Goal: Information Seeking & Learning: Compare options

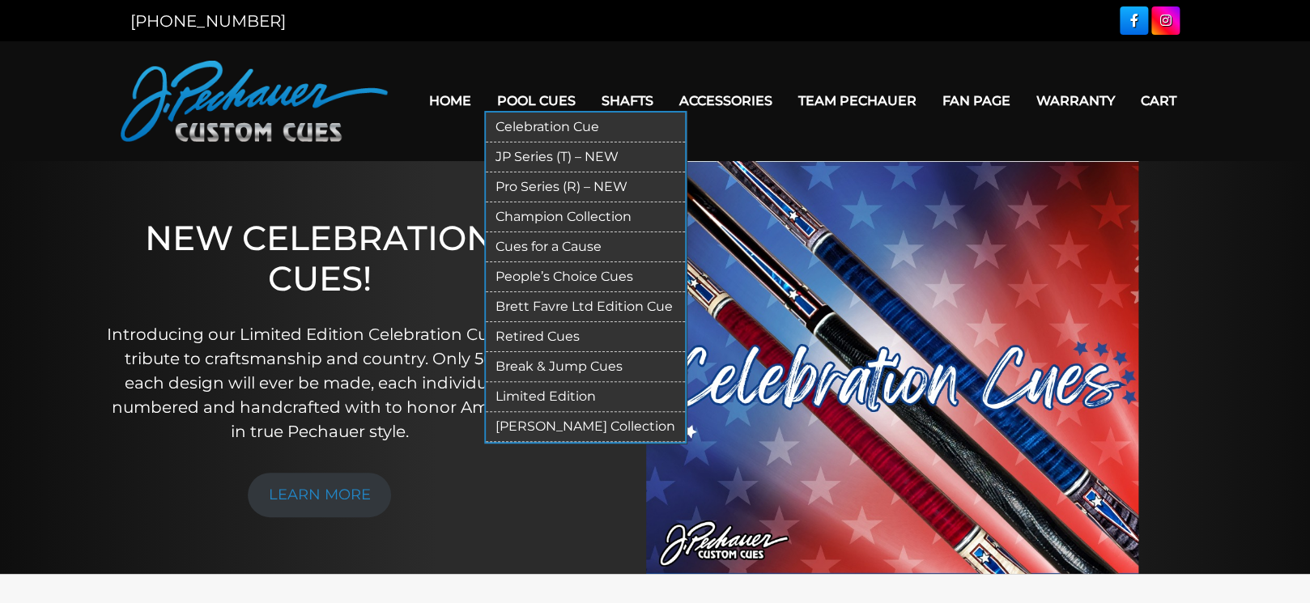
click at [517, 184] on link "Pro Series (R) – NEW" at bounding box center [585, 187] width 199 height 30
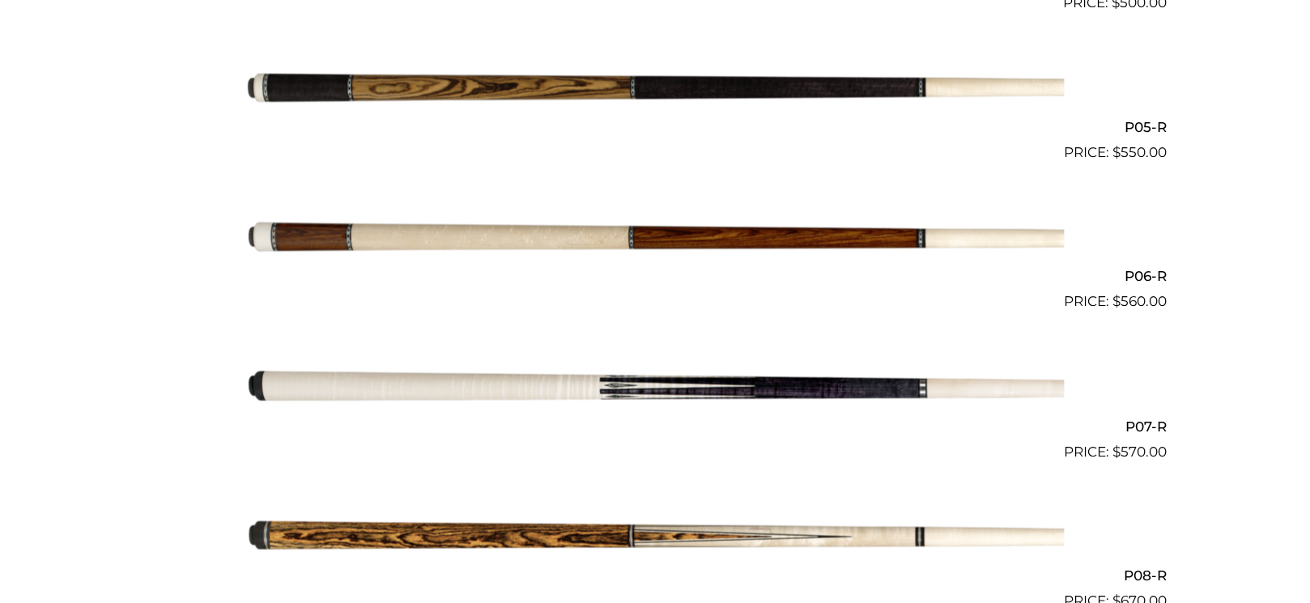
scroll to position [1127, 0]
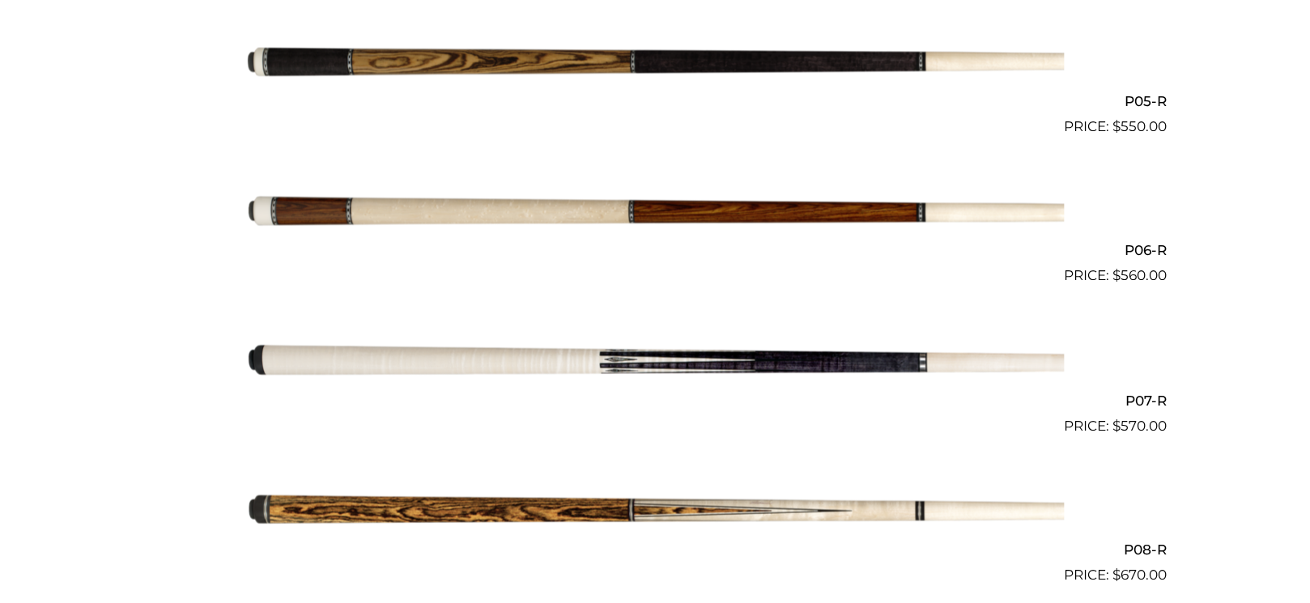
click at [615, 361] on img at bounding box center [655, 361] width 818 height 136
click at [504, 364] on img at bounding box center [655, 361] width 818 height 136
click at [362, 196] on img at bounding box center [655, 212] width 818 height 136
click at [354, 365] on img at bounding box center [655, 361] width 818 height 136
click at [396, 56] on img at bounding box center [655, 62] width 818 height 136
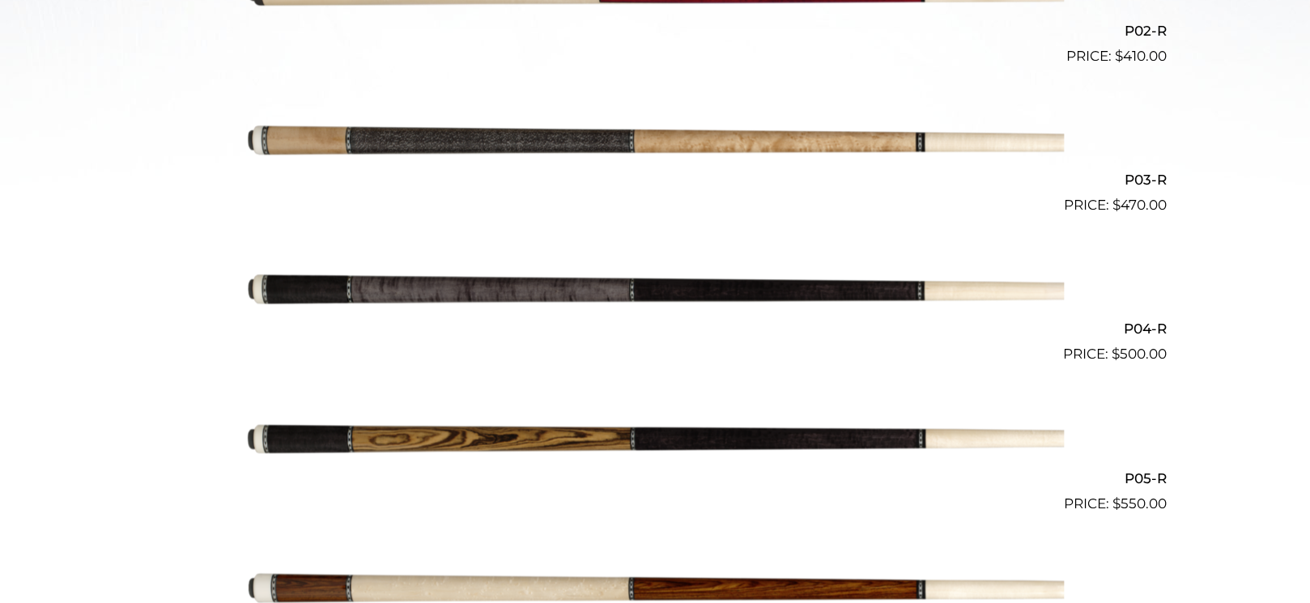
scroll to position [693, 0]
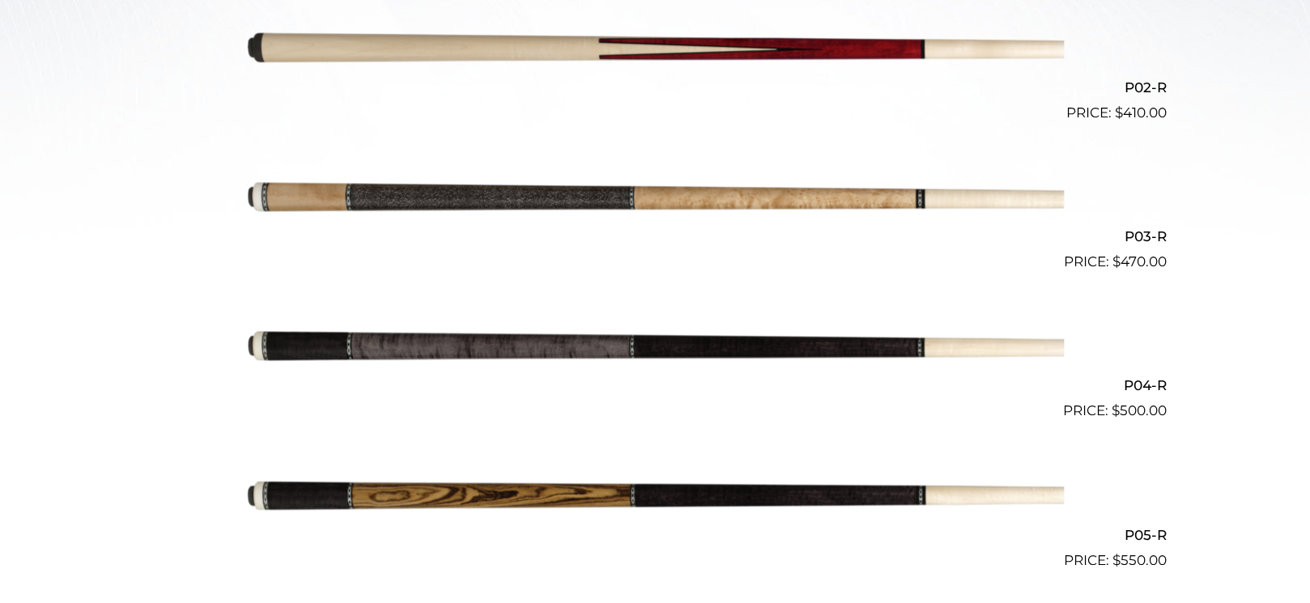
click at [411, 195] on img at bounding box center [655, 198] width 818 height 136
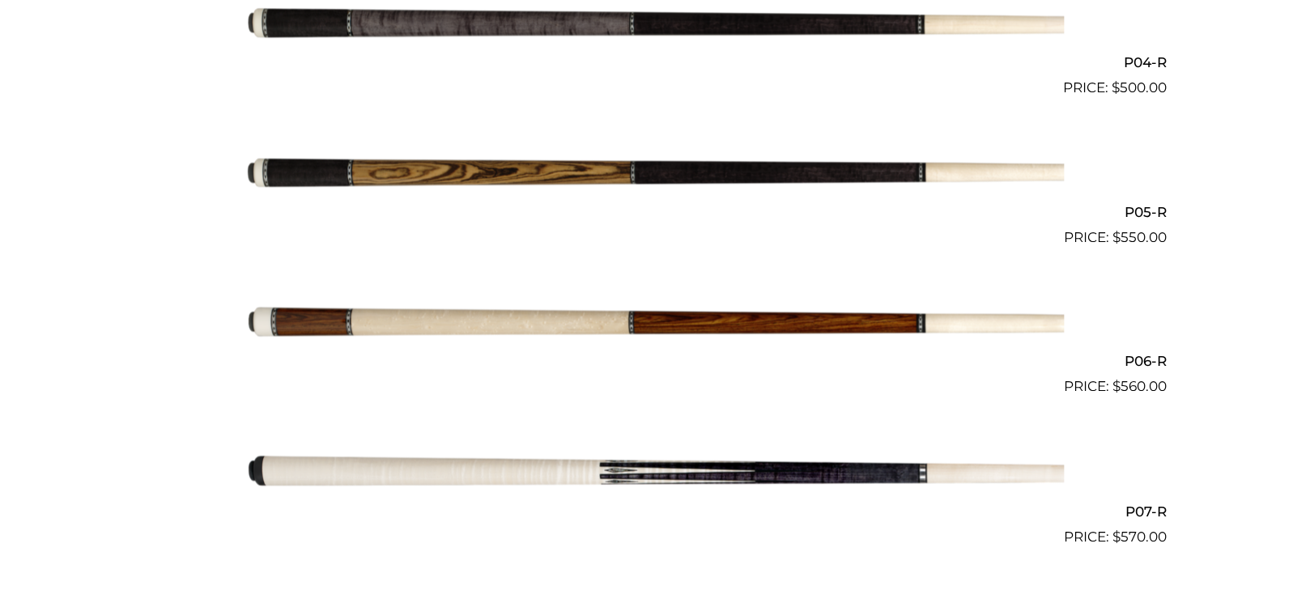
scroll to position [1041, 0]
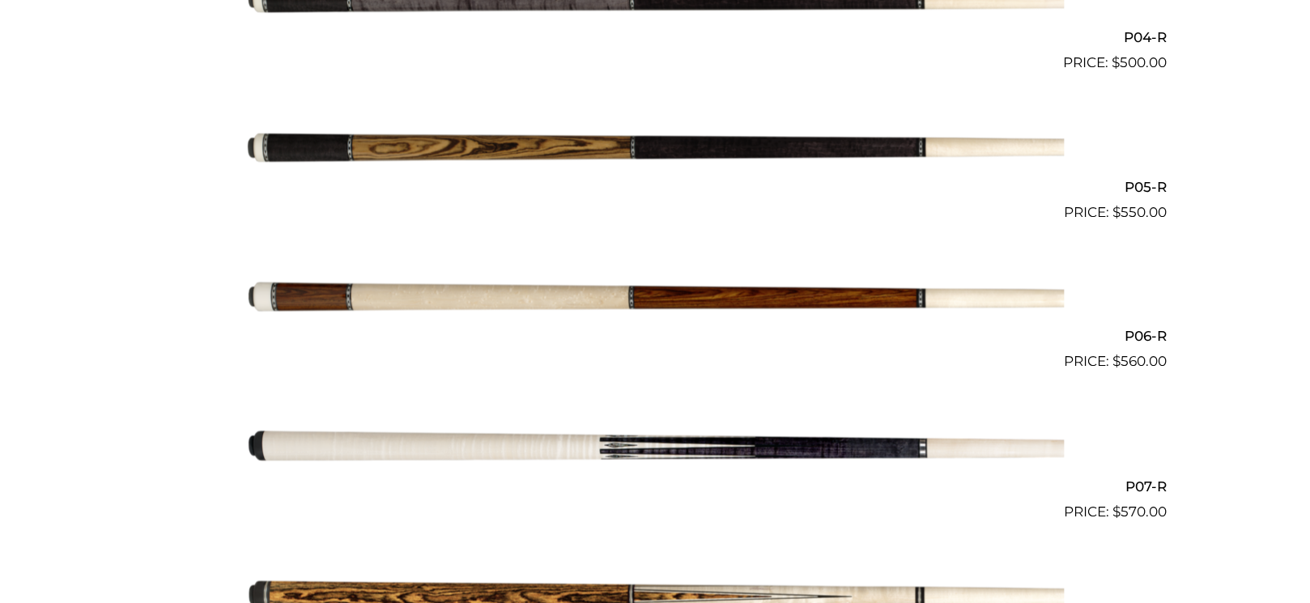
click at [415, 431] on img at bounding box center [655, 448] width 818 height 136
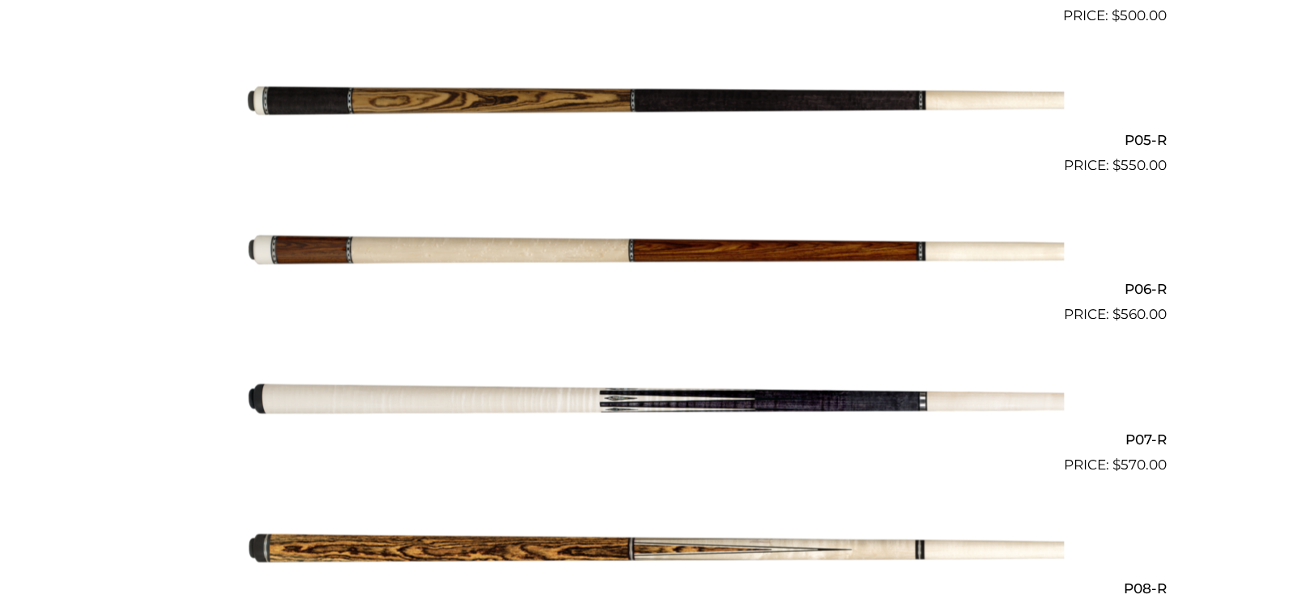
scroll to position [1127, 0]
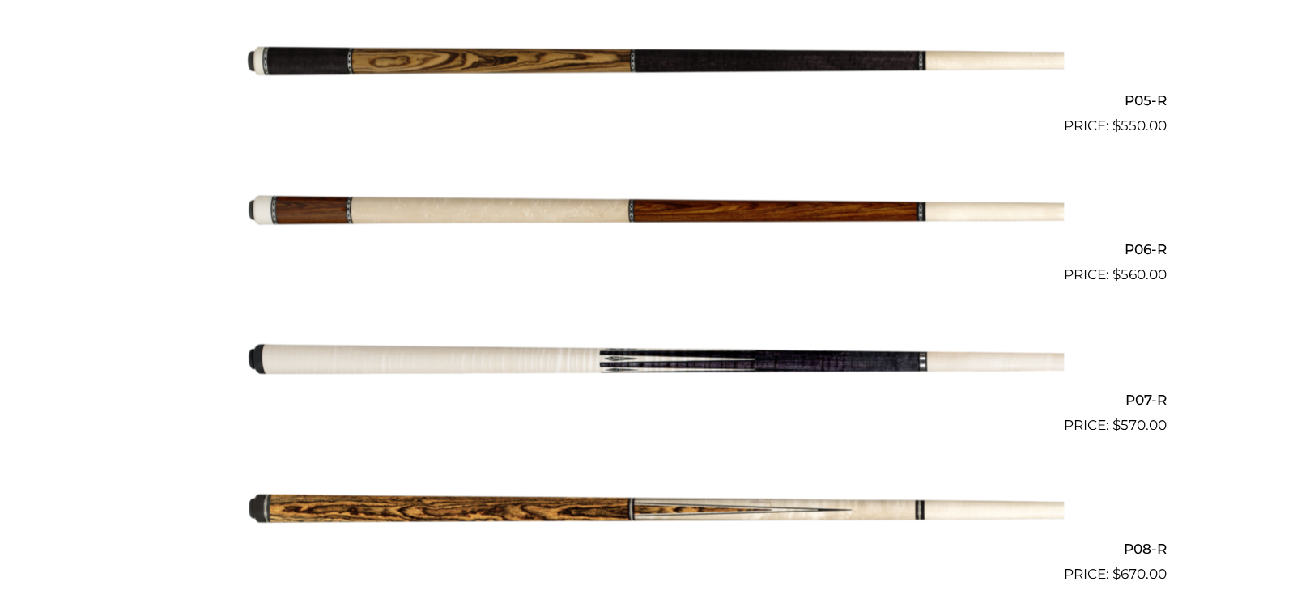
click at [612, 360] on img at bounding box center [655, 361] width 818 height 136
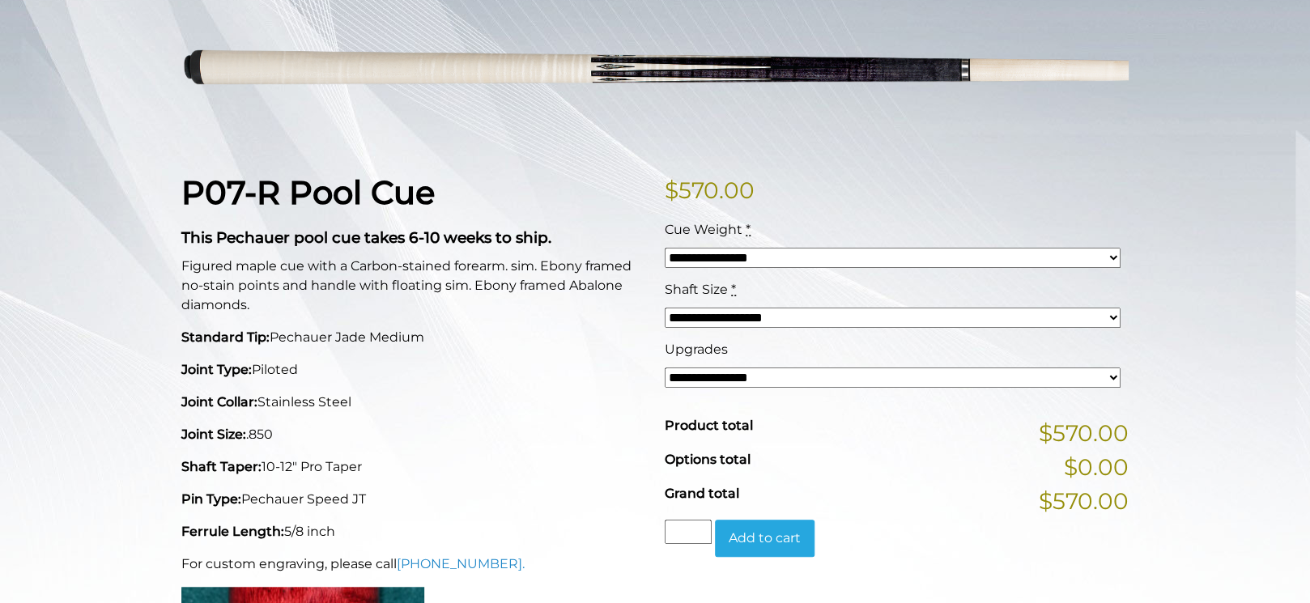
scroll to position [260, 0]
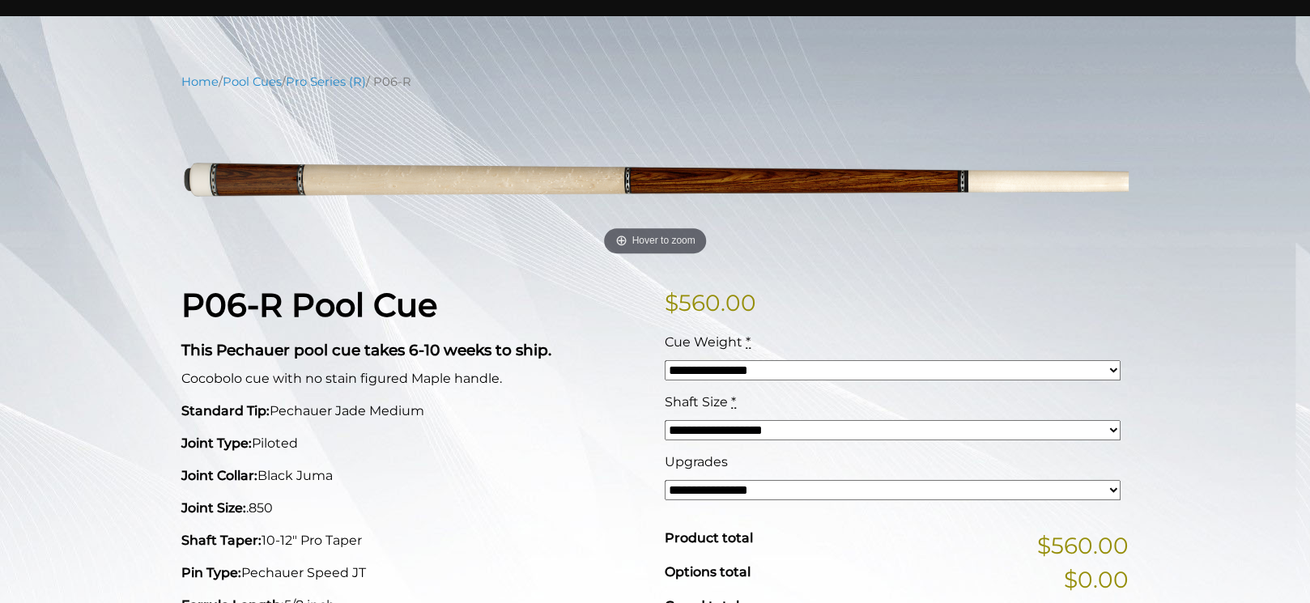
scroll to position [173, 0]
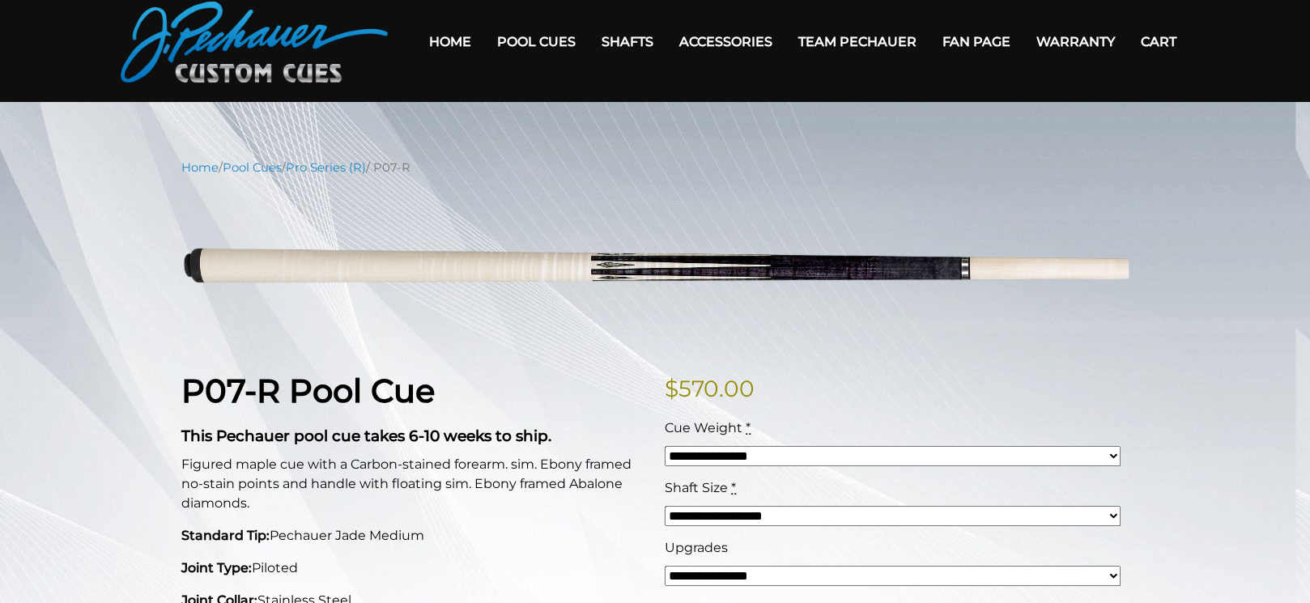
scroll to position [87, 0]
